Goal: Obtain resource: Download file/media

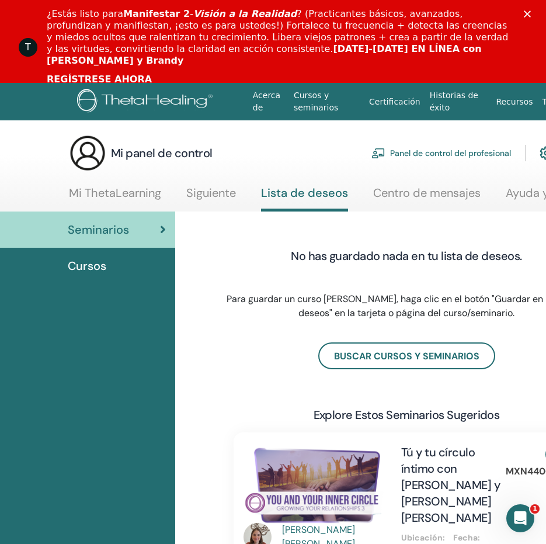
click at [92, 267] on span "Cursos" at bounding box center [87, 266] width 39 height 18
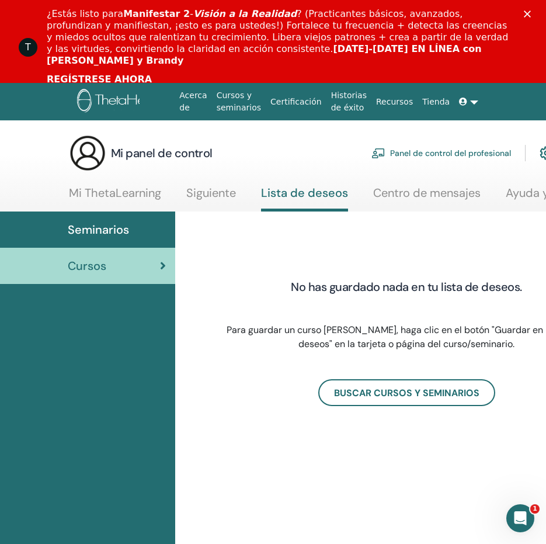
click at [105, 228] on span "Seminarios" at bounding box center [98, 230] width 61 height 18
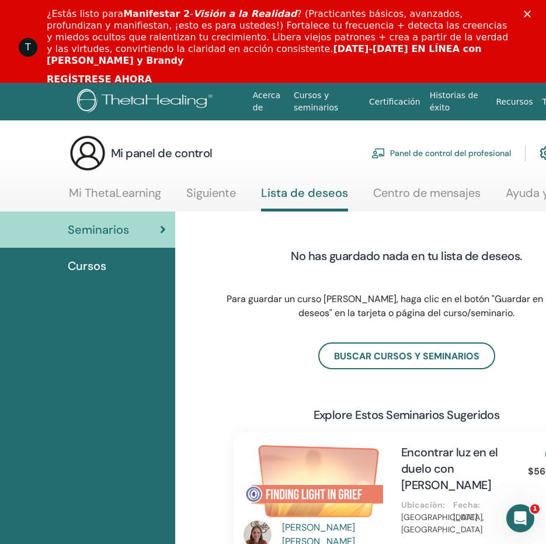
scroll to position [0, 155]
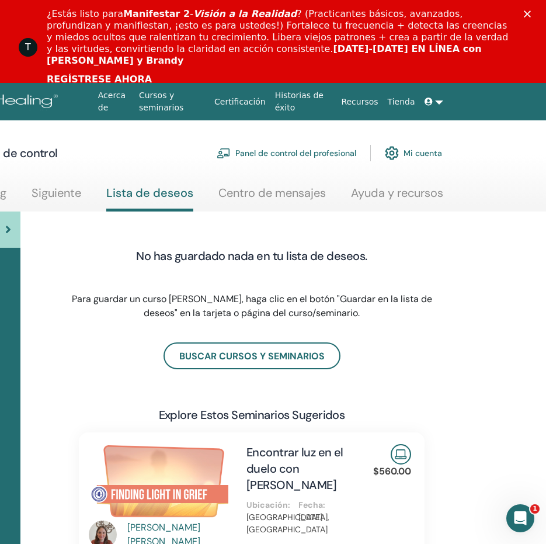
click at [422, 155] on font "Mi cuenta" at bounding box center [423, 153] width 39 height 11
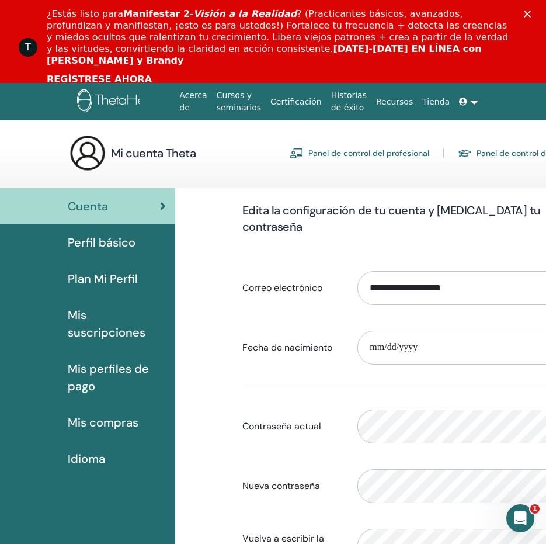
click at [78, 335] on span "Mis suscripciones" at bounding box center [117, 323] width 98 height 35
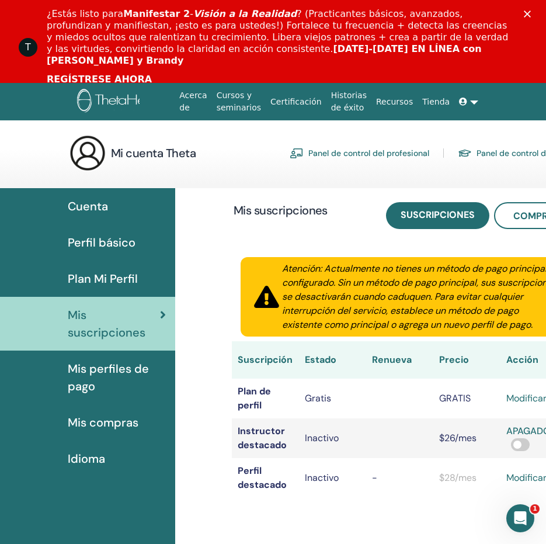
click at [93, 208] on span "Cuenta" at bounding box center [88, 206] width 40 height 18
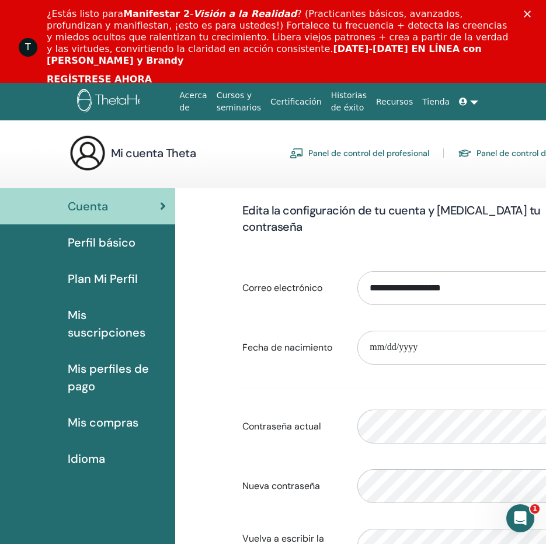
click at [90, 277] on span "Plan Mi Perfil" at bounding box center [103, 279] width 70 height 18
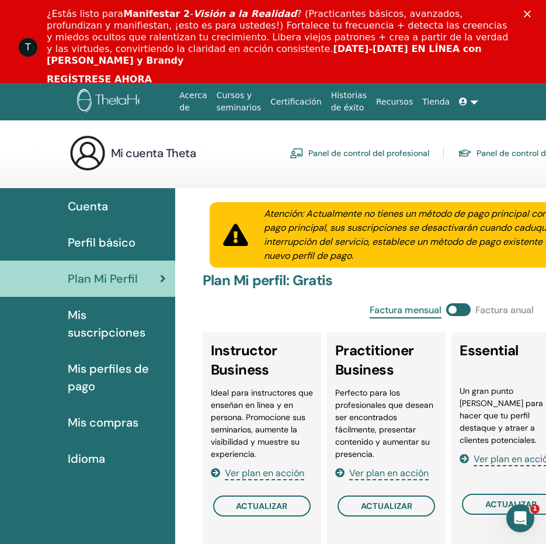
click at [76, 325] on span "Mis suscripciones" at bounding box center [117, 323] width 98 height 35
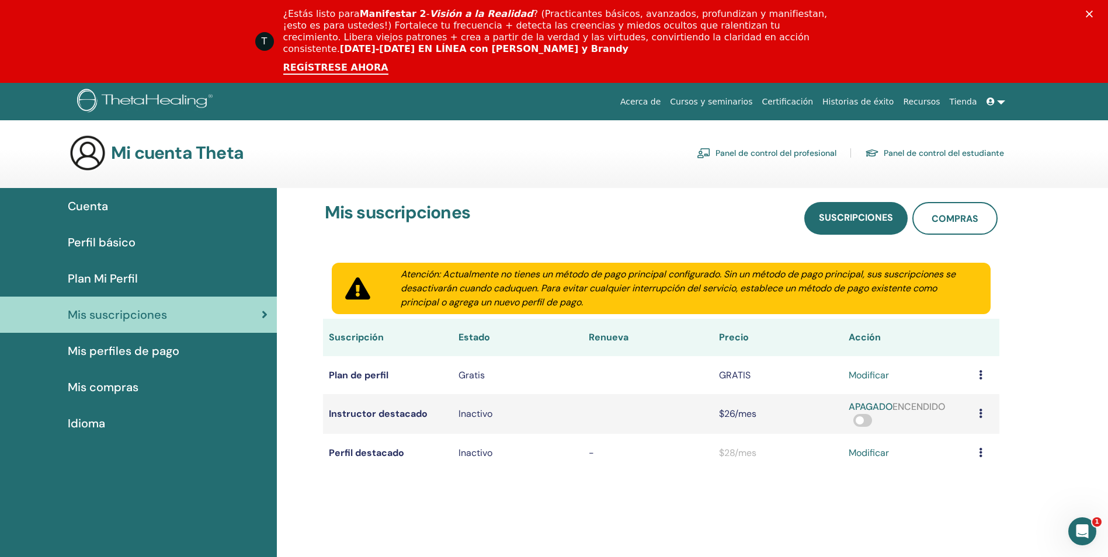
click at [84, 202] on span "Cuenta" at bounding box center [88, 206] width 40 height 18
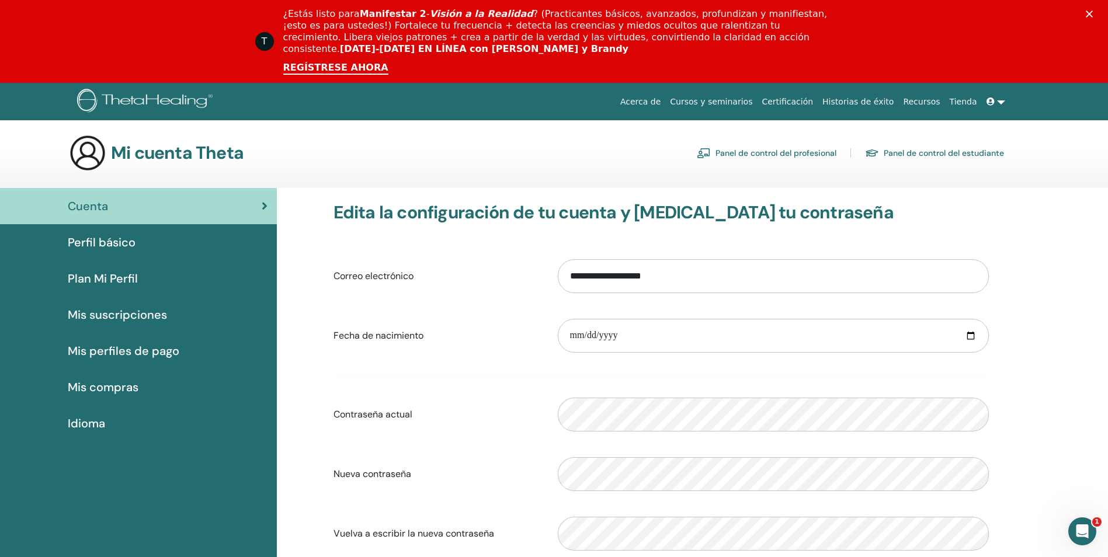
click at [805, 100] on link "Certificación" at bounding box center [787, 102] width 61 height 22
click at [716, 100] on link "Cursos y seminarios" at bounding box center [711, 102] width 92 height 22
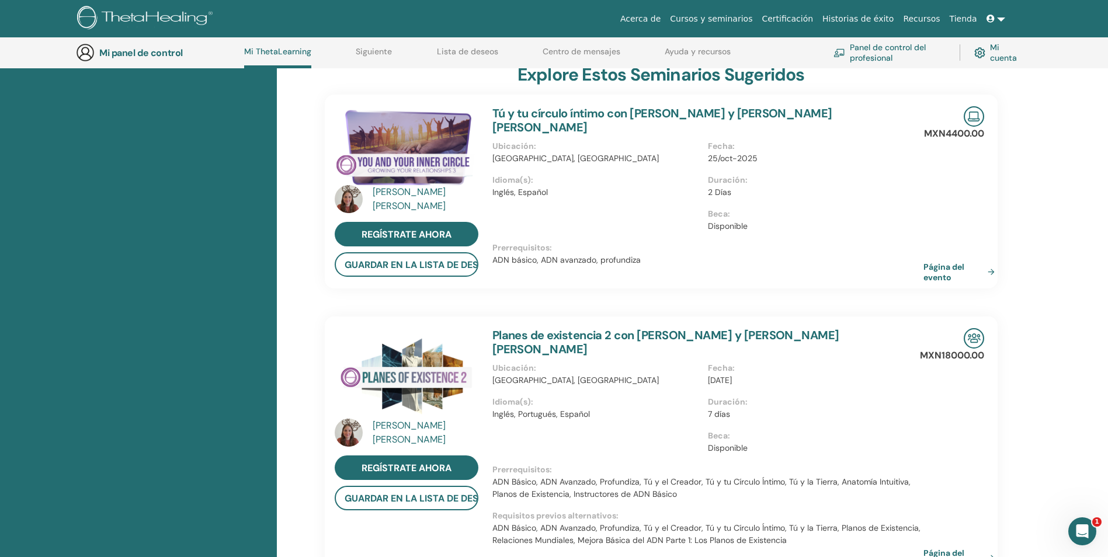
scroll to position [265, 0]
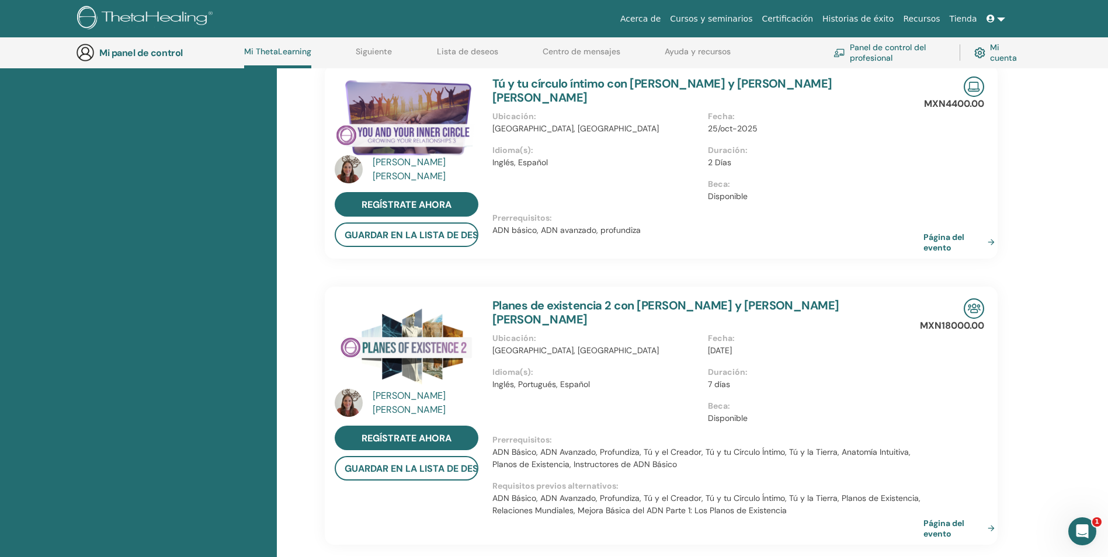
click at [665, 19] on link "Acerca de" at bounding box center [641, 19] width 50 height 22
click at [989, 60] on link "Mi cuenta" at bounding box center [997, 53] width 46 height 26
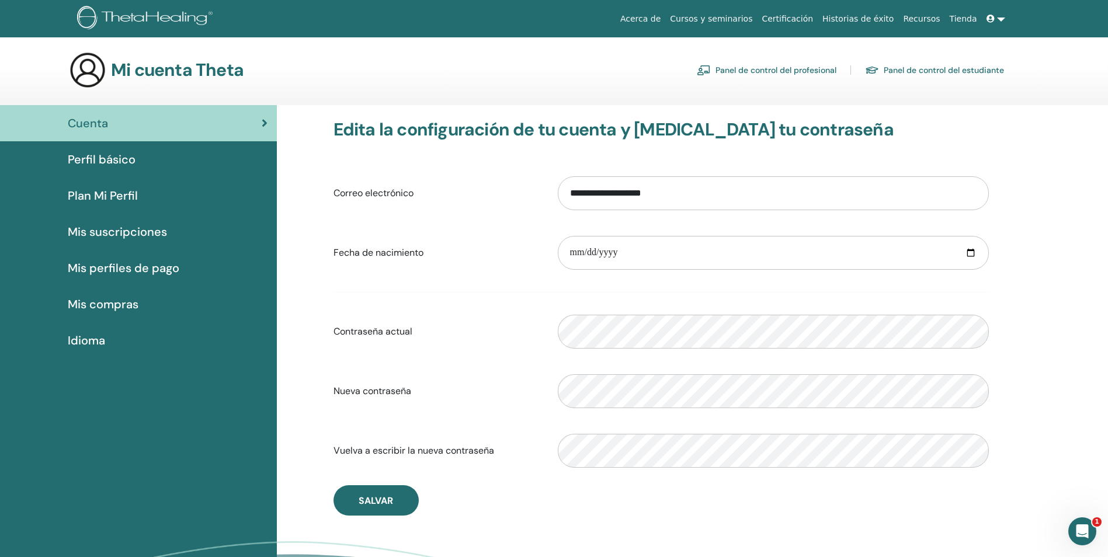
click at [117, 161] on span "Perfil básico" at bounding box center [102, 160] width 68 height 18
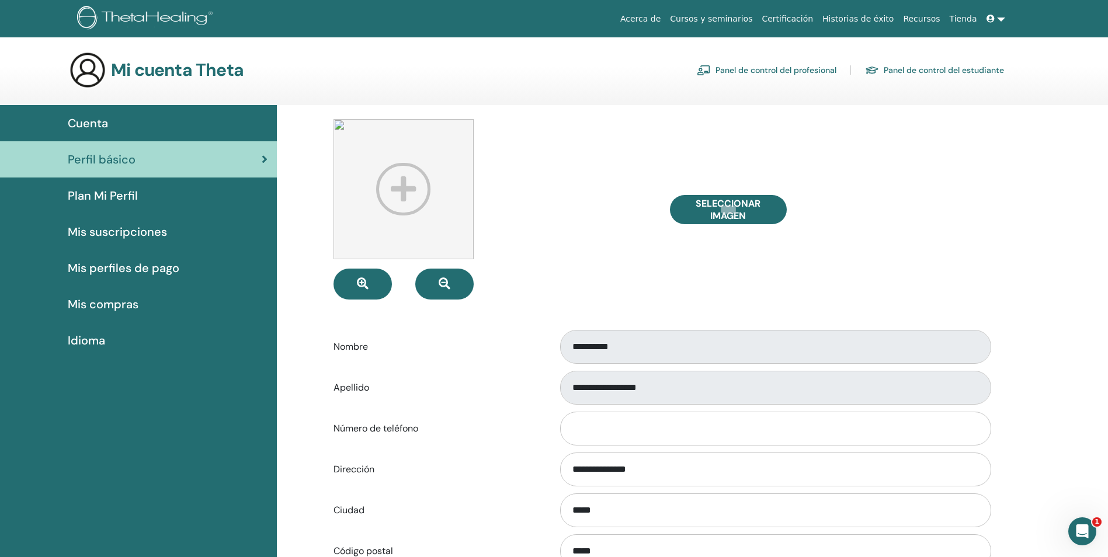
click at [88, 118] on span "Cuenta" at bounding box center [88, 123] width 40 height 18
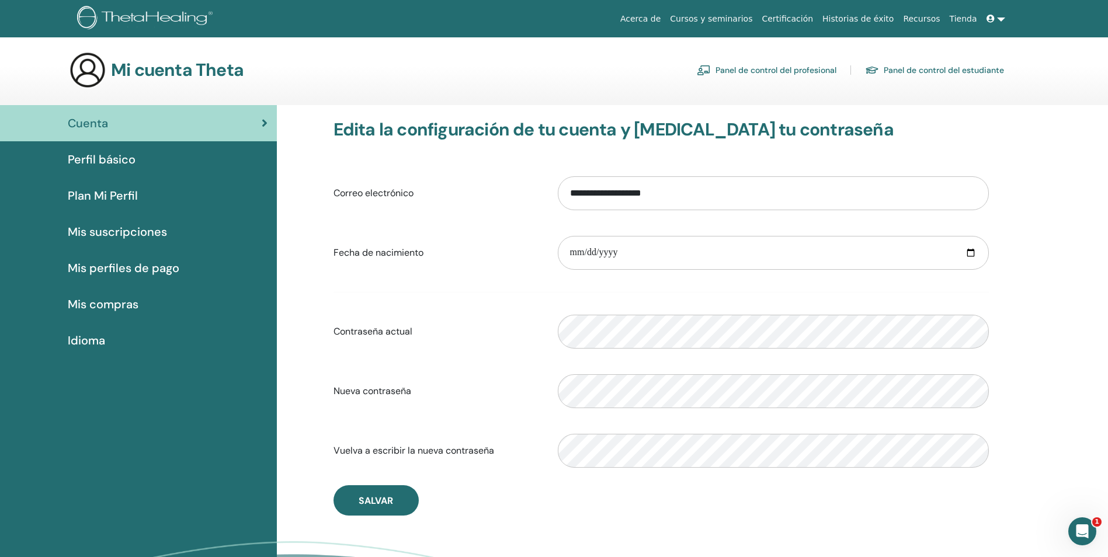
click at [93, 230] on span "Mis suscripciones" at bounding box center [117, 232] width 99 height 18
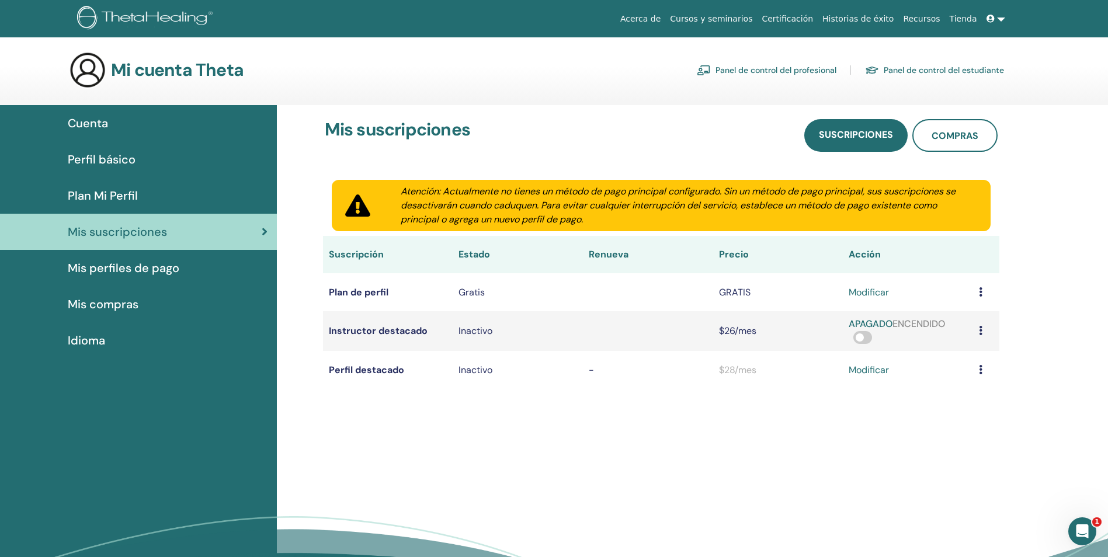
click at [113, 267] on span "Mis perfiles de pago" at bounding box center [124, 268] width 112 height 18
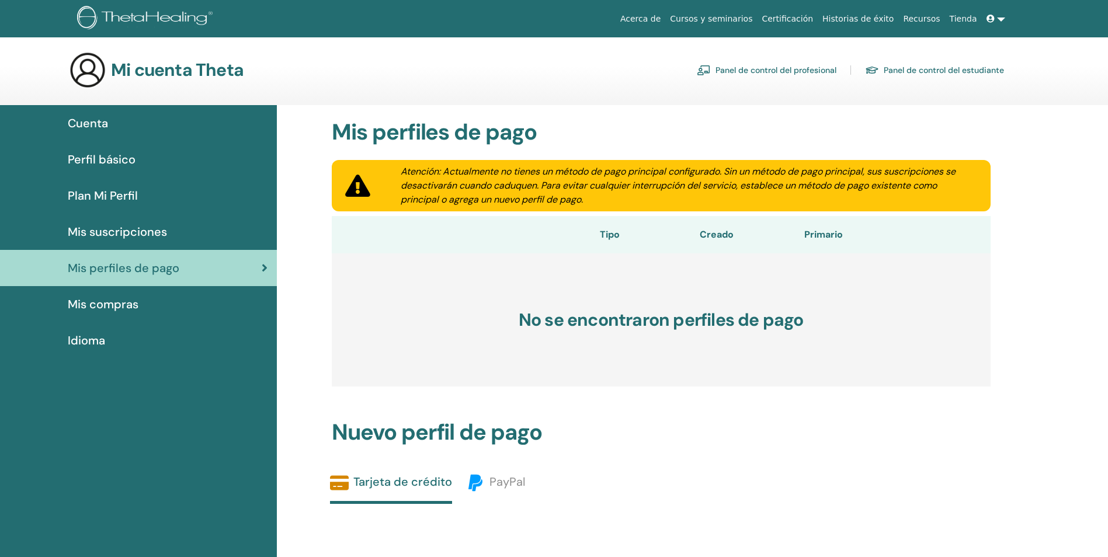
click at [110, 154] on span "Perfil básico" at bounding box center [102, 160] width 68 height 18
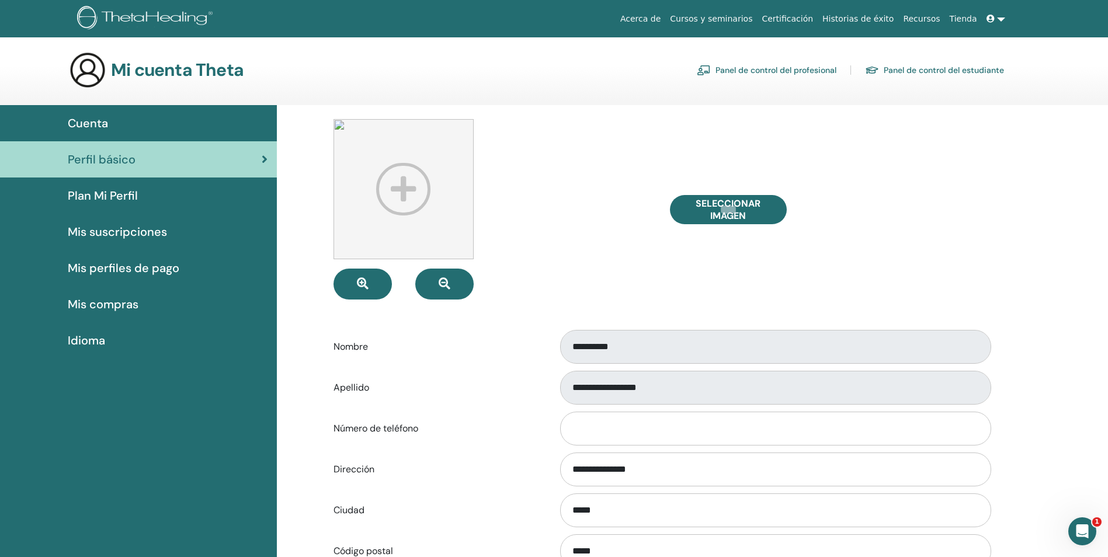
click at [94, 123] on span "Cuenta" at bounding box center [88, 123] width 40 height 18
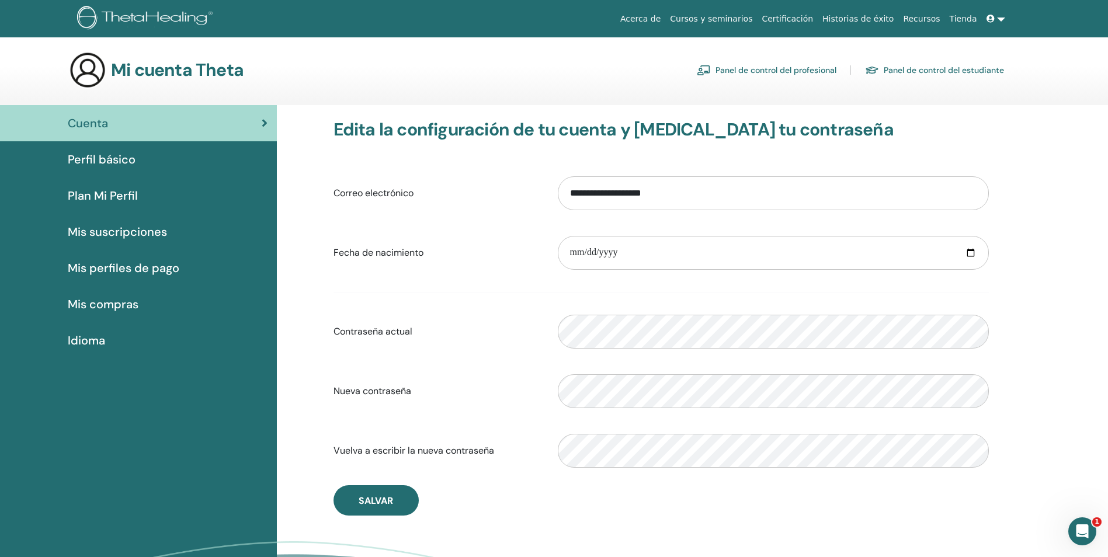
click at [119, 154] on span "Perfil básico" at bounding box center [102, 160] width 68 height 18
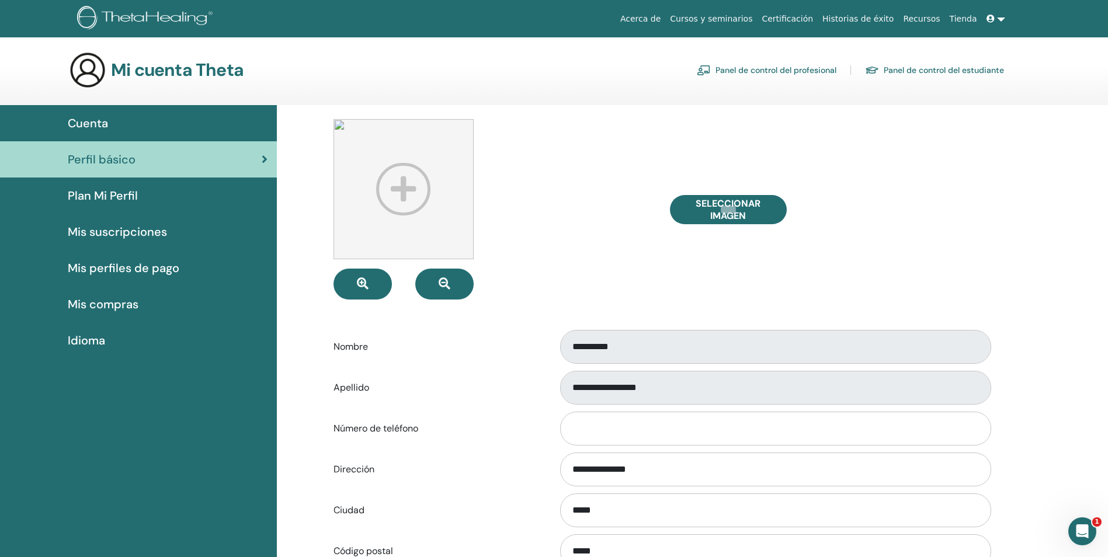
click at [766, 69] on font "Panel de control del profesional" at bounding box center [775, 70] width 121 height 11
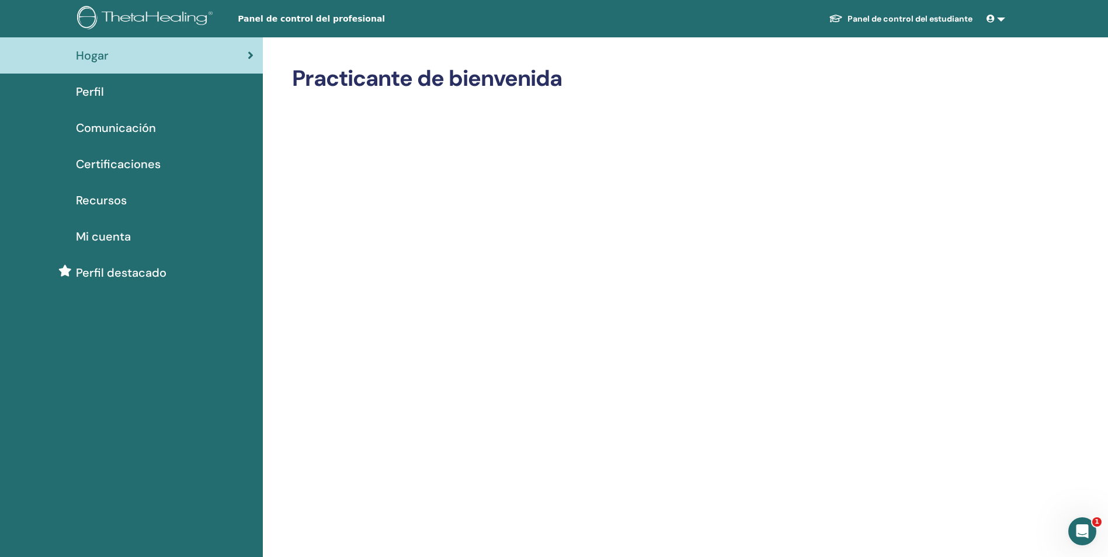
click at [122, 166] on span "Certificaciones" at bounding box center [118, 164] width 85 height 18
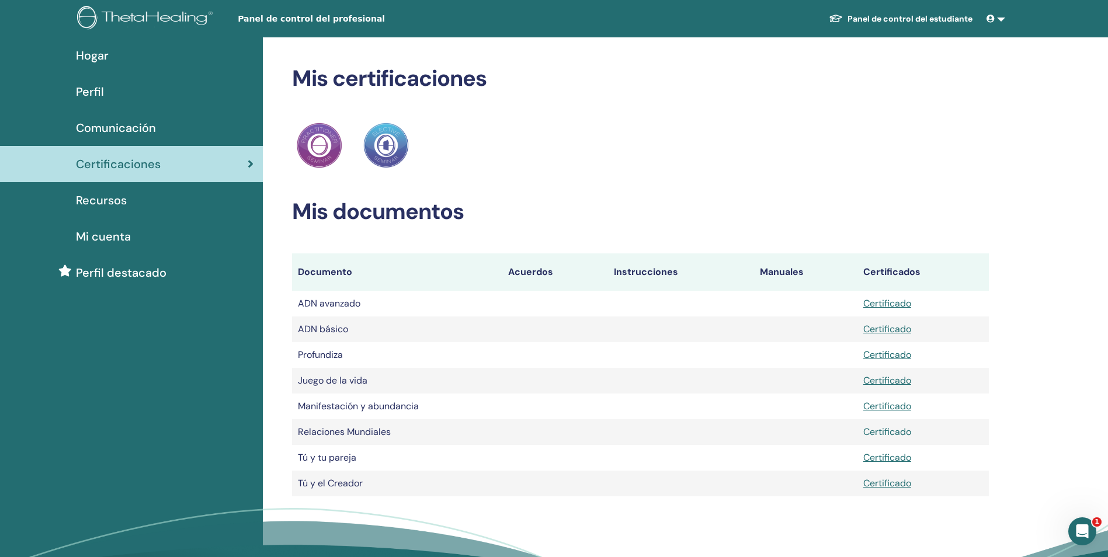
click at [890, 433] on link "Certificado" at bounding box center [887, 432] width 48 height 12
